Goal: Task Accomplishment & Management: Manage account settings

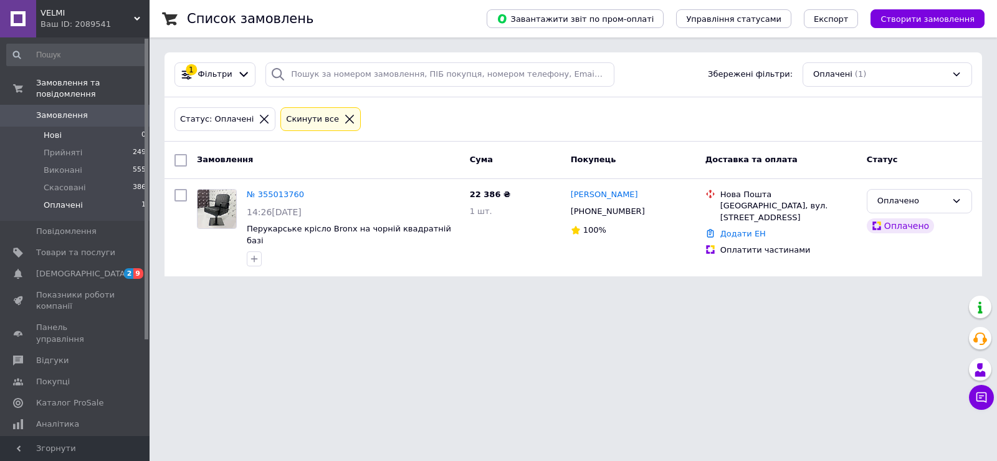
click at [63, 127] on li "Нові 0" at bounding box center [76, 135] width 153 height 17
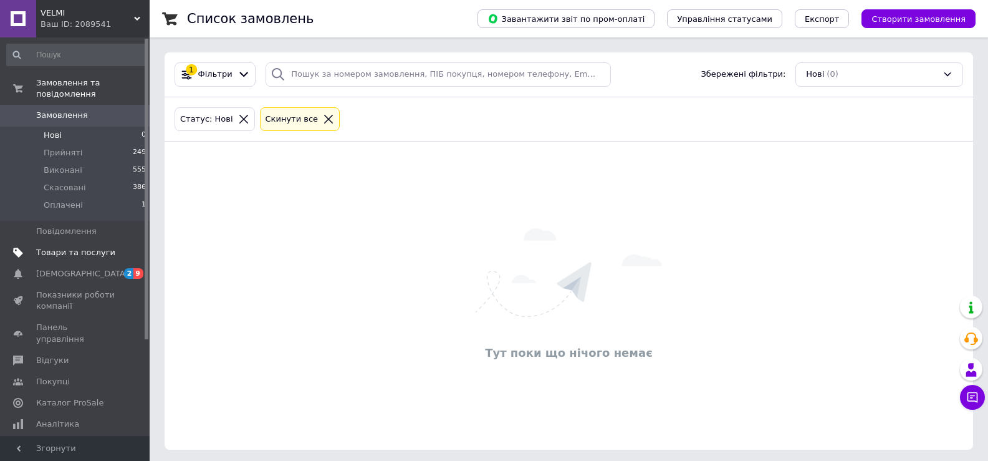
click at [77, 247] on span "Товари та послуги" at bounding box center [75, 252] width 79 height 11
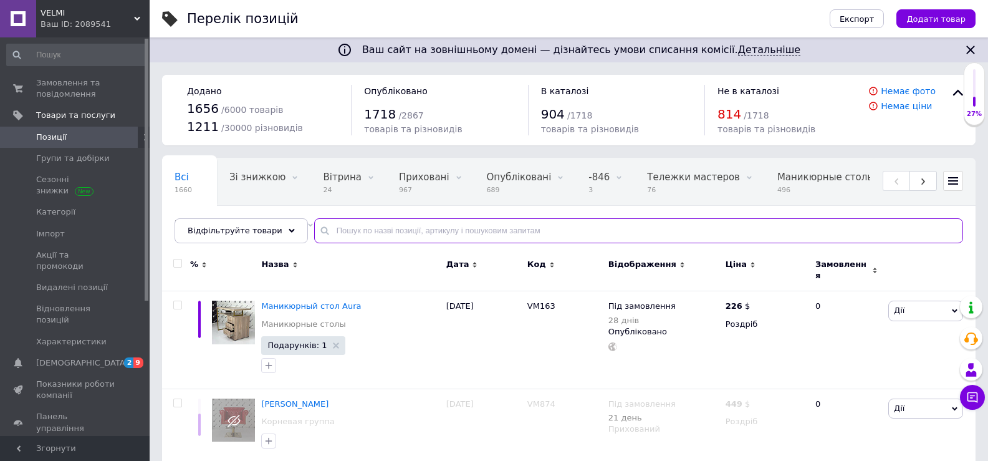
click at [413, 228] on input "text" at bounding box center [638, 230] width 649 height 25
type input "prime"
